Goal: Task Accomplishment & Management: Manage account settings

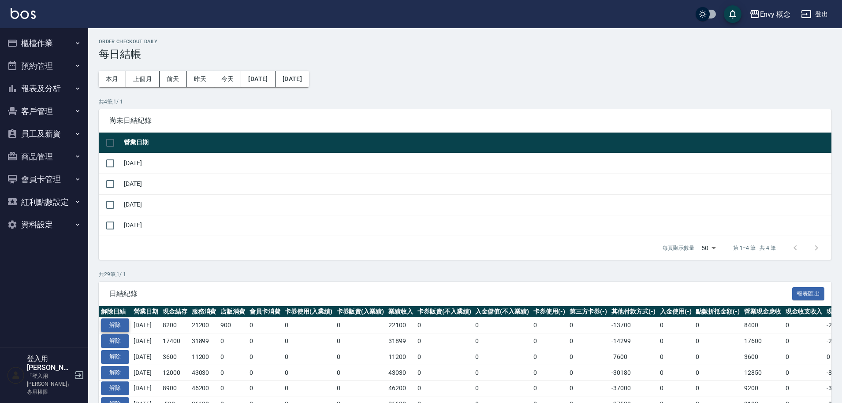
click at [112, 323] on button "解除" at bounding box center [115, 326] width 28 height 14
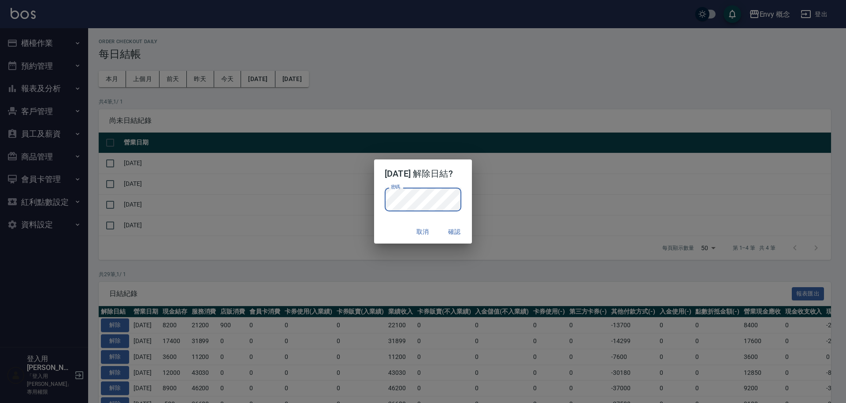
click at [468, 230] on button "確認" at bounding box center [454, 232] width 28 height 16
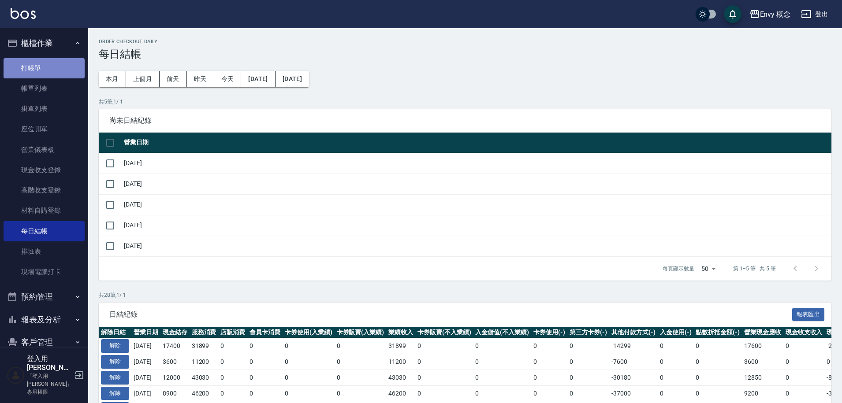
click at [55, 67] on link "打帳單" at bounding box center [44, 68] width 81 height 20
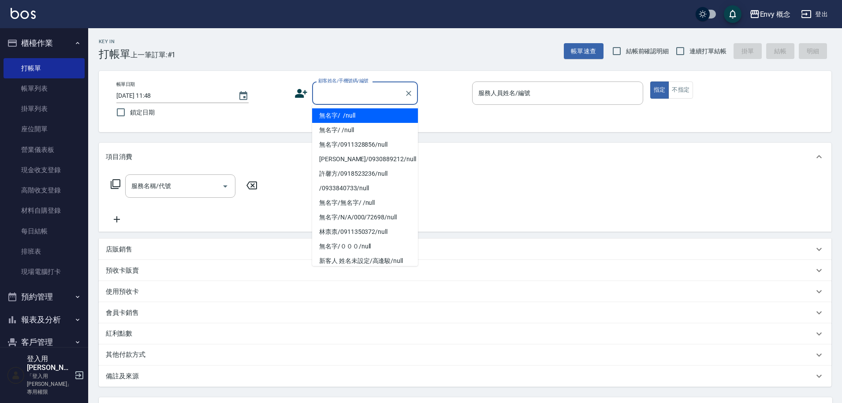
click at [329, 93] on input "顧客姓名/手機號碼/編號" at bounding box center [358, 92] width 85 height 15
click at [52, 168] on link "現金收支登錄" at bounding box center [44, 170] width 81 height 20
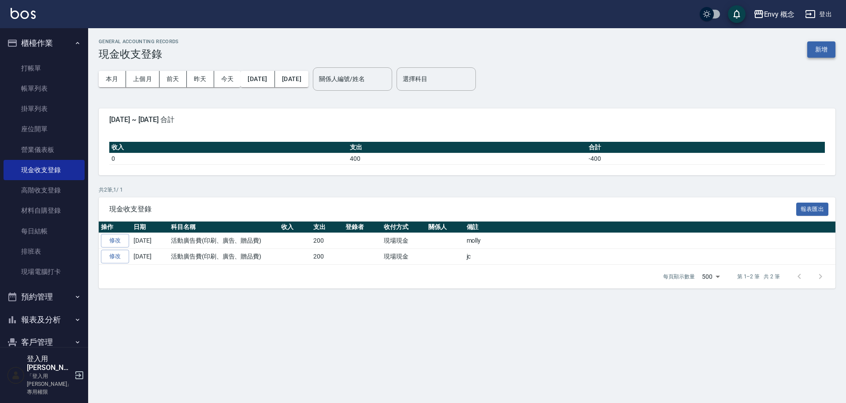
click at [824, 48] on button "新增" at bounding box center [821, 49] width 28 height 16
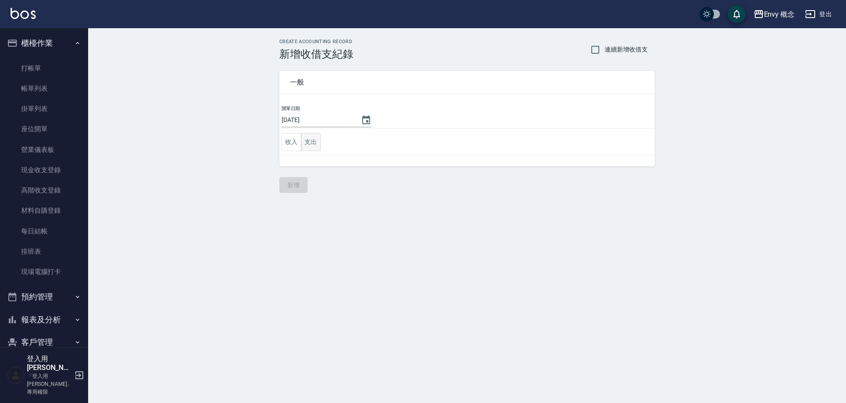
click at [305, 143] on button "支出" at bounding box center [311, 142] width 20 height 18
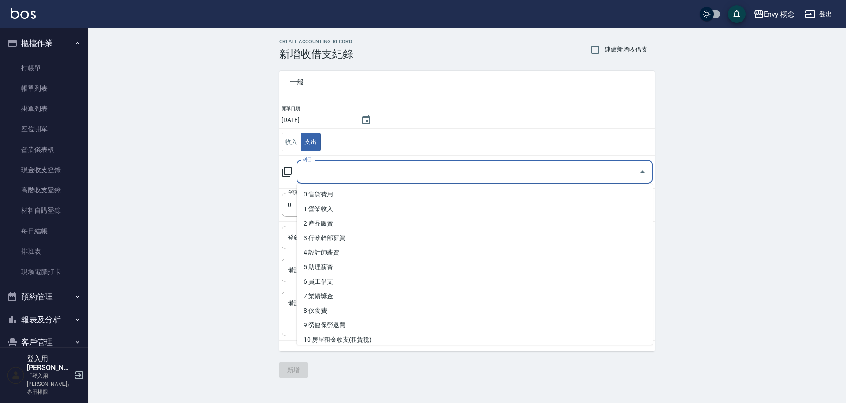
click at [343, 172] on input "科目" at bounding box center [468, 171] width 335 height 15
type input "１"
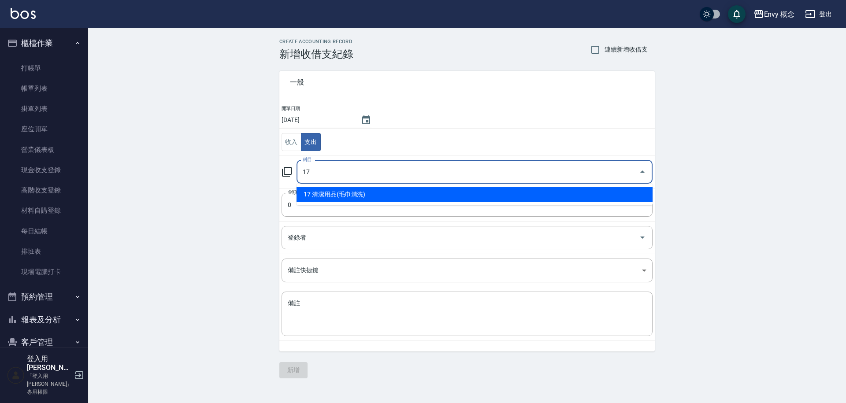
click at [349, 193] on li "17 清潔用品(毛巾清洗)" at bounding box center [475, 194] width 356 height 15
type input "17 清潔用品(毛巾清洗)"
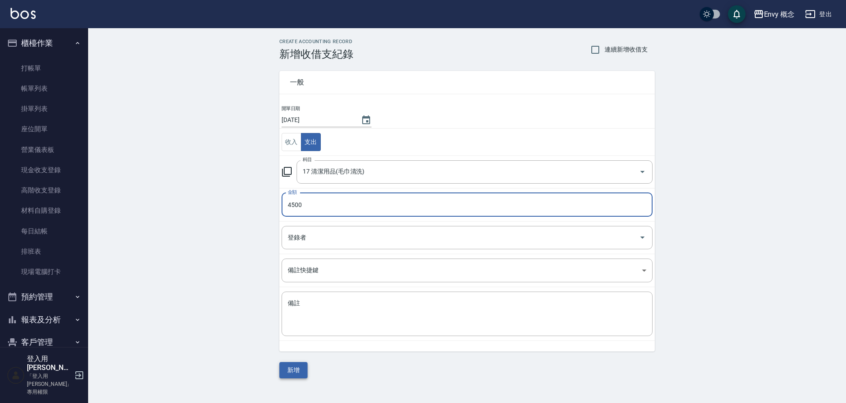
type input "4500"
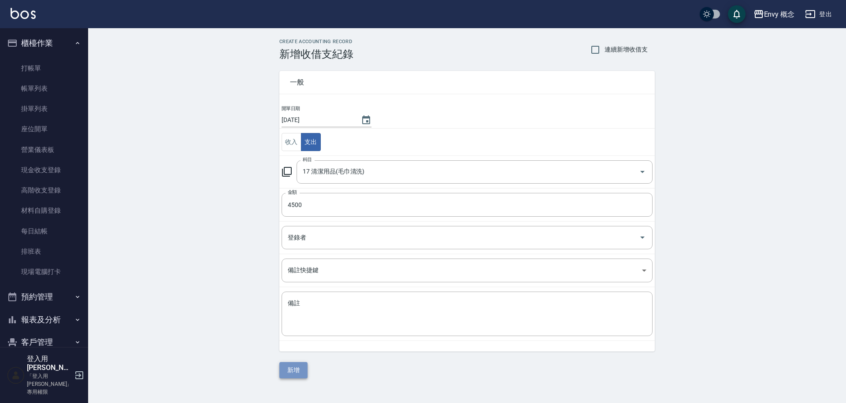
click at [301, 366] on button "新增" at bounding box center [293, 370] width 28 height 16
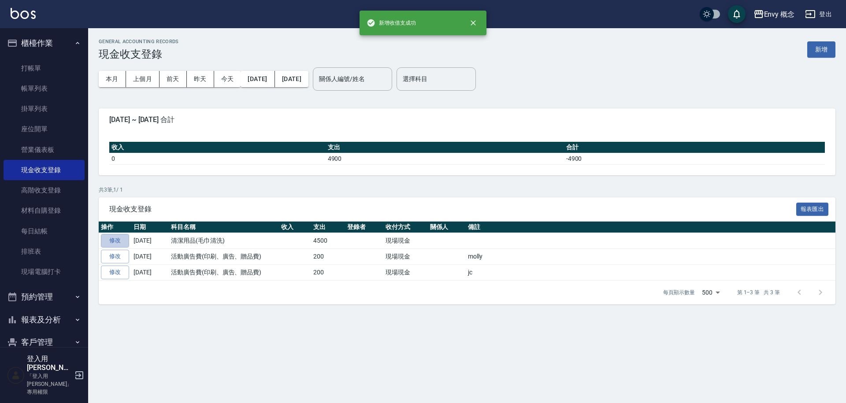
click at [122, 241] on link "修改" at bounding box center [115, 241] width 28 height 14
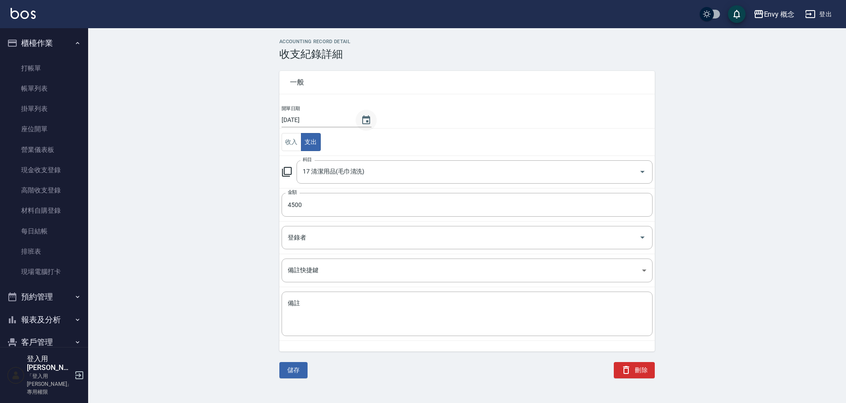
click at [364, 120] on icon "Choose date, selected date is 2025-09-05" at bounding box center [366, 120] width 11 height 11
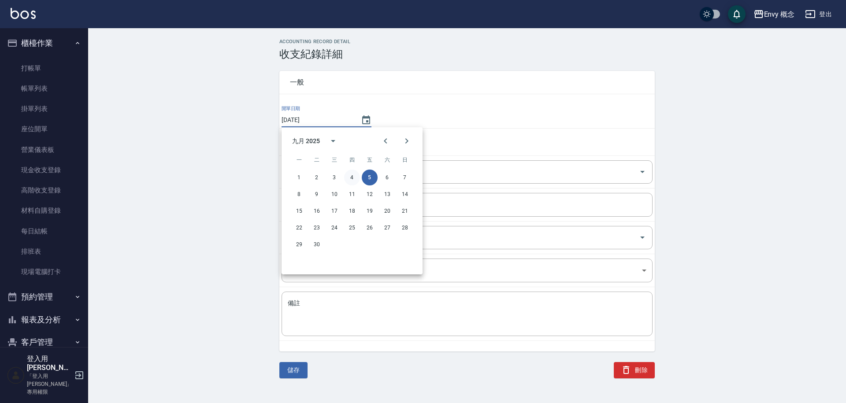
click at [352, 175] on button "4" at bounding box center [352, 178] width 16 height 16
type input "[DATE]"
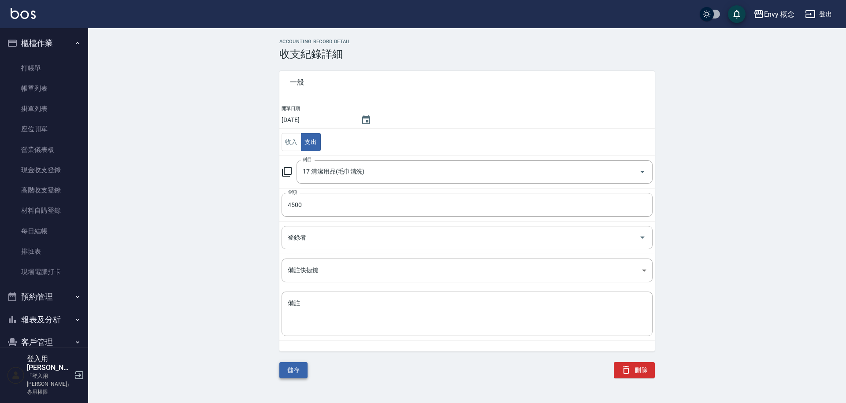
click at [296, 368] on button "儲存" at bounding box center [293, 370] width 28 height 16
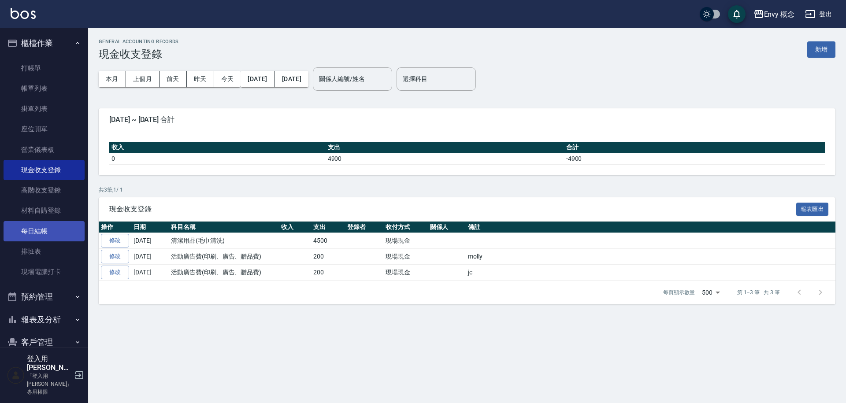
click at [60, 222] on link "每日結帳" at bounding box center [44, 231] width 81 height 20
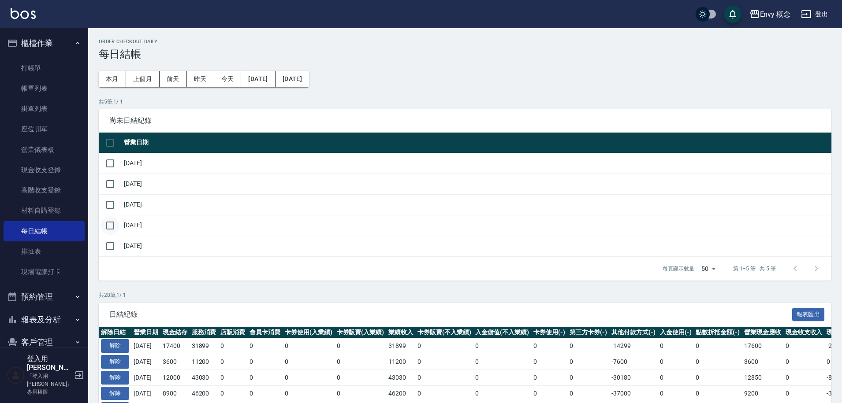
click at [112, 224] on input "checkbox" at bounding box center [110, 225] width 19 height 19
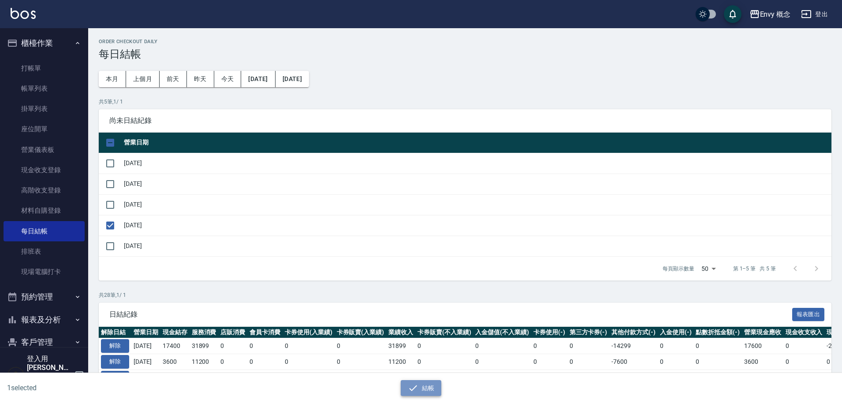
click at [412, 390] on icon "button" at bounding box center [413, 388] width 11 height 11
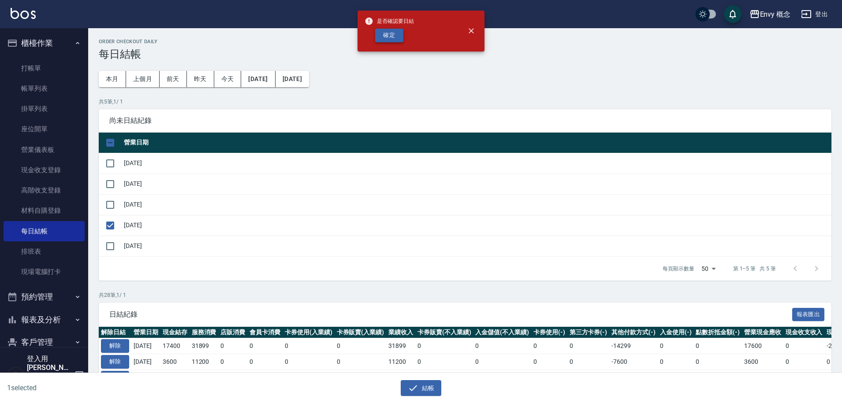
click at [394, 36] on button "確定" at bounding box center [389, 36] width 28 height 14
checkbox input "false"
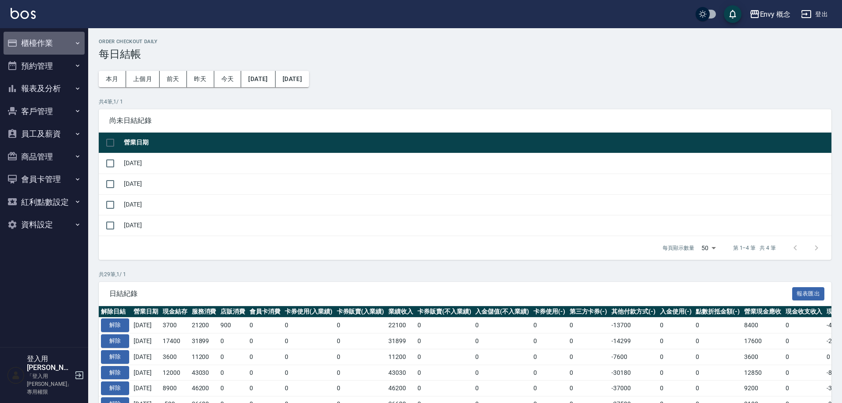
click at [47, 38] on button "櫃檯作業" at bounding box center [44, 43] width 81 height 23
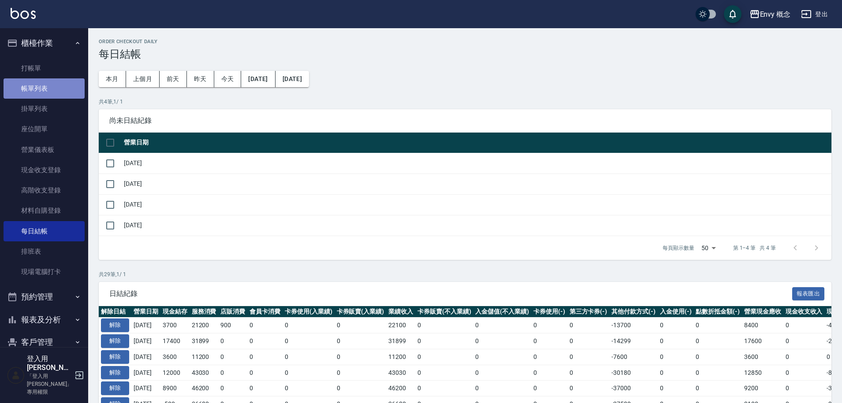
click at [70, 89] on link "帳單列表" at bounding box center [44, 88] width 81 height 20
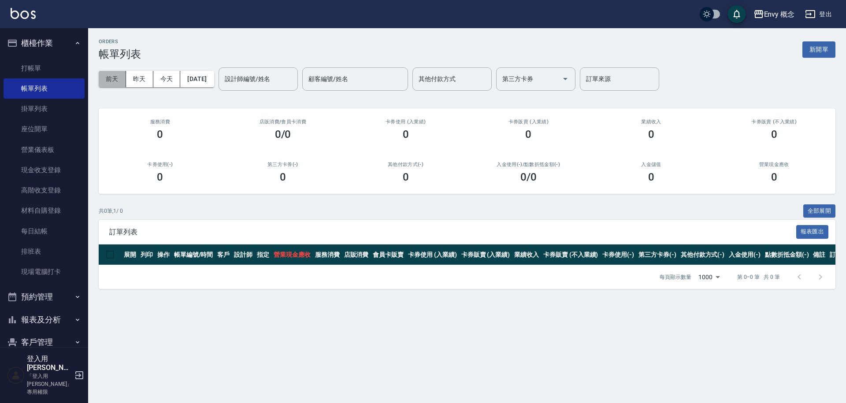
click at [120, 83] on button "前天" at bounding box center [112, 79] width 27 height 16
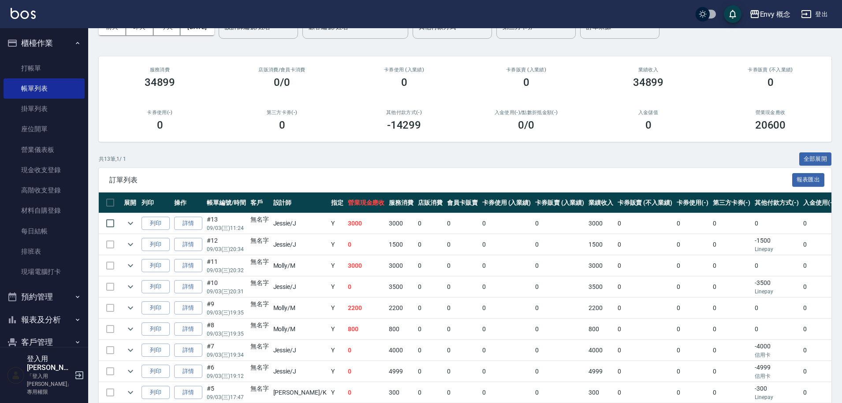
scroll to position [52, 0]
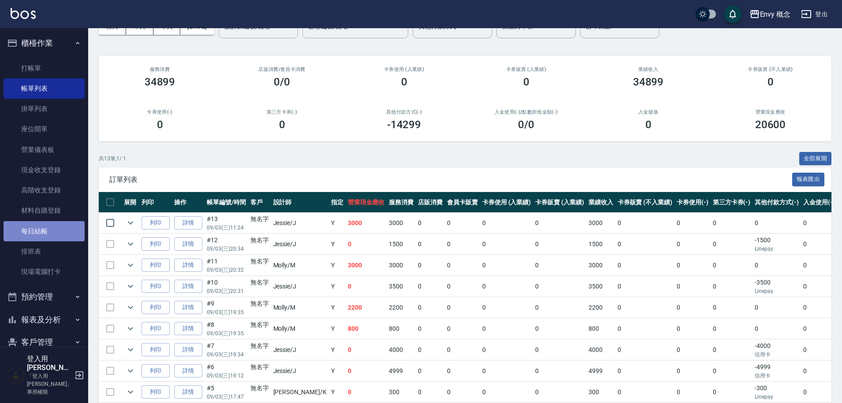
click at [56, 237] on link "每日結帳" at bounding box center [44, 231] width 81 height 20
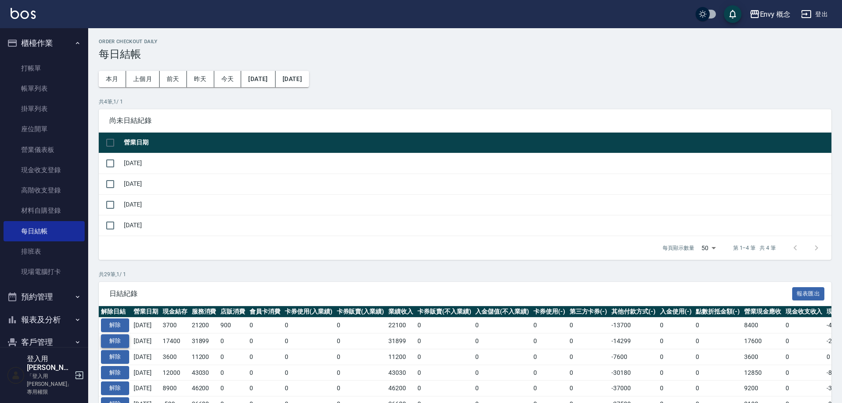
click at [122, 341] on button "解除" at bounding box center [115, 341] width 28 height 14
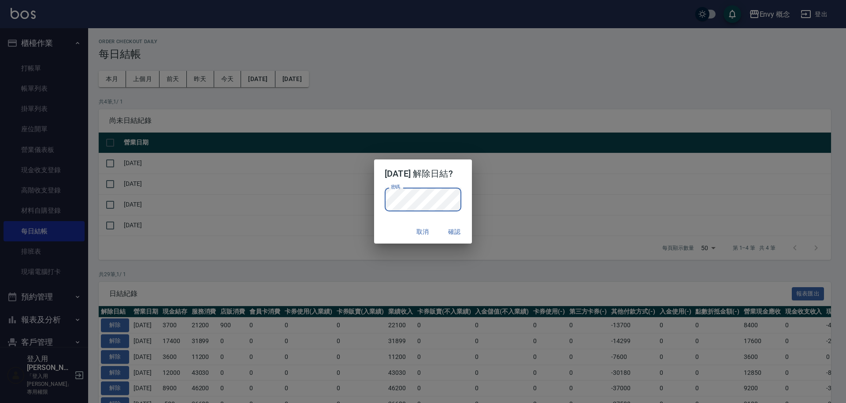
click at [461, 227] on button "確認" at bounding box center [454, 232] width 28 height 16
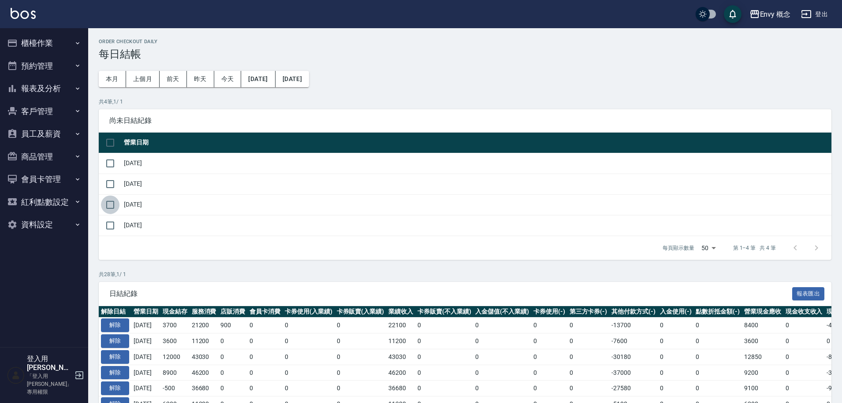
click at [109, 205] on input "checkbox" at bounding box center [110, 205] width 19 height 19
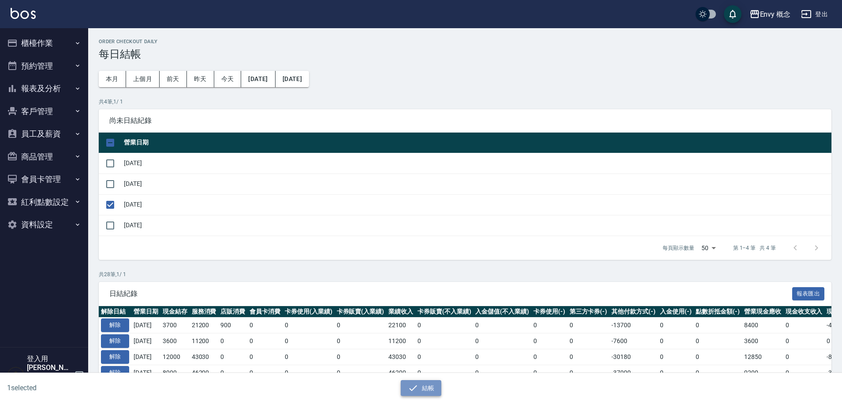
click at [423, 386] on button "結帳" at bounding box center [421, 388] width 41 height 16
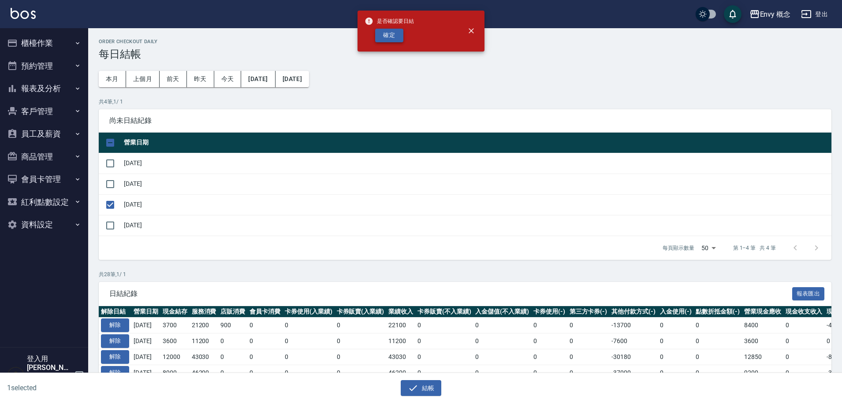
click at [390, 33] on button "確定" at bounding box center [389, 36] width 28 height 14
checkbox input "false"
